Goal: Task Accomplishment & Management: Manage account settings

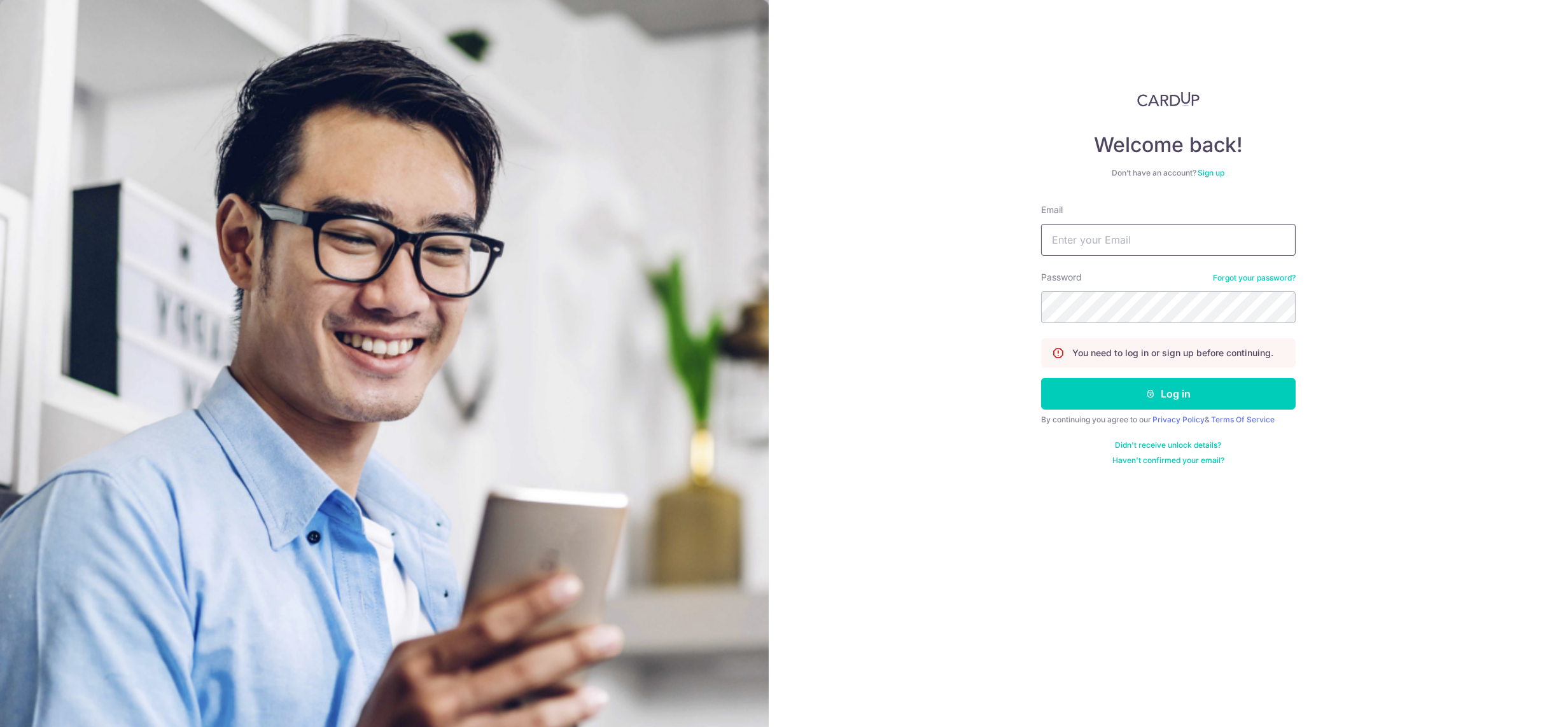
click at [1111, 249] on input "Email" at bounding box center [1168, 240] width 254 height 32
type input "[DEMOGRAPHIC_DATA][EMAIL_ADDRESS][DOMAIN_NAME]"
click at [1179, 399] on button "Log in" at bounding box center [1168, 393] width 254 height 32
